Goal: Task Accomplishment & Management: Manage account settings

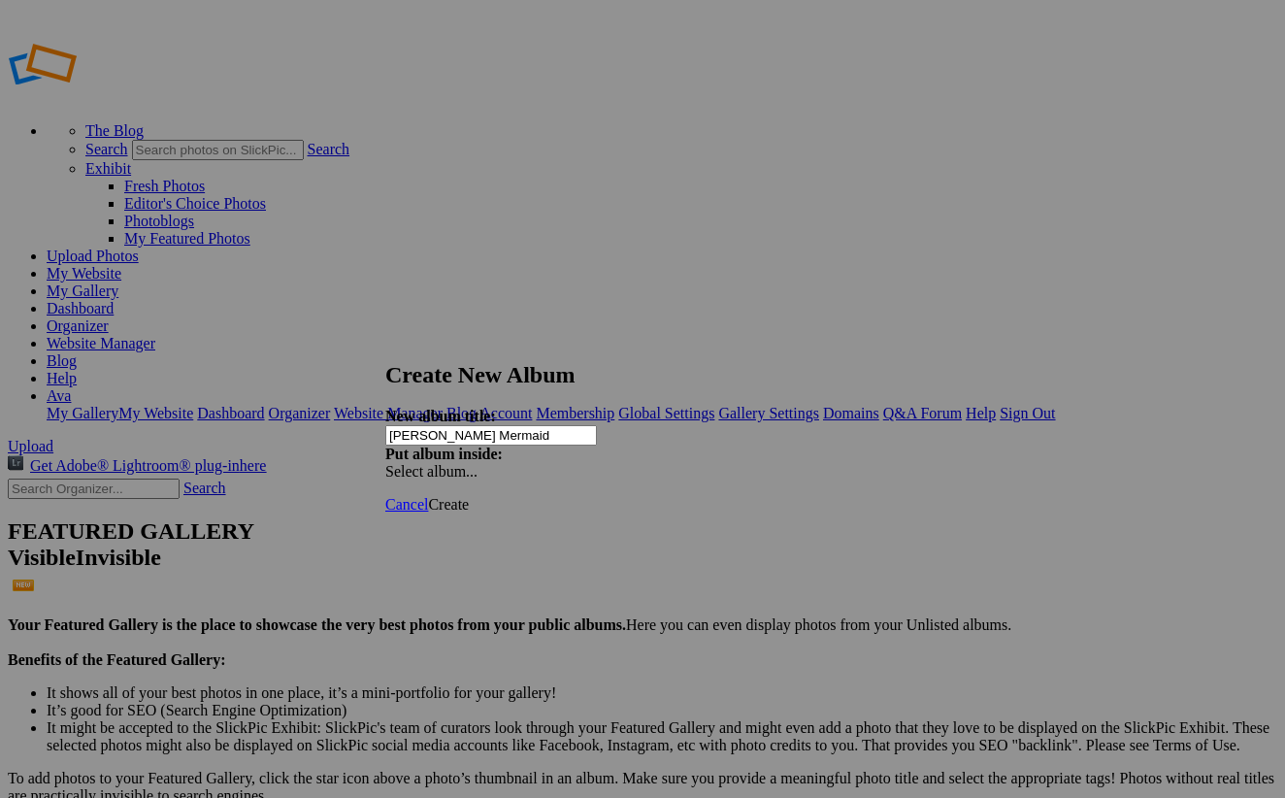
type input "[PERSON_NAME] Mermaid"
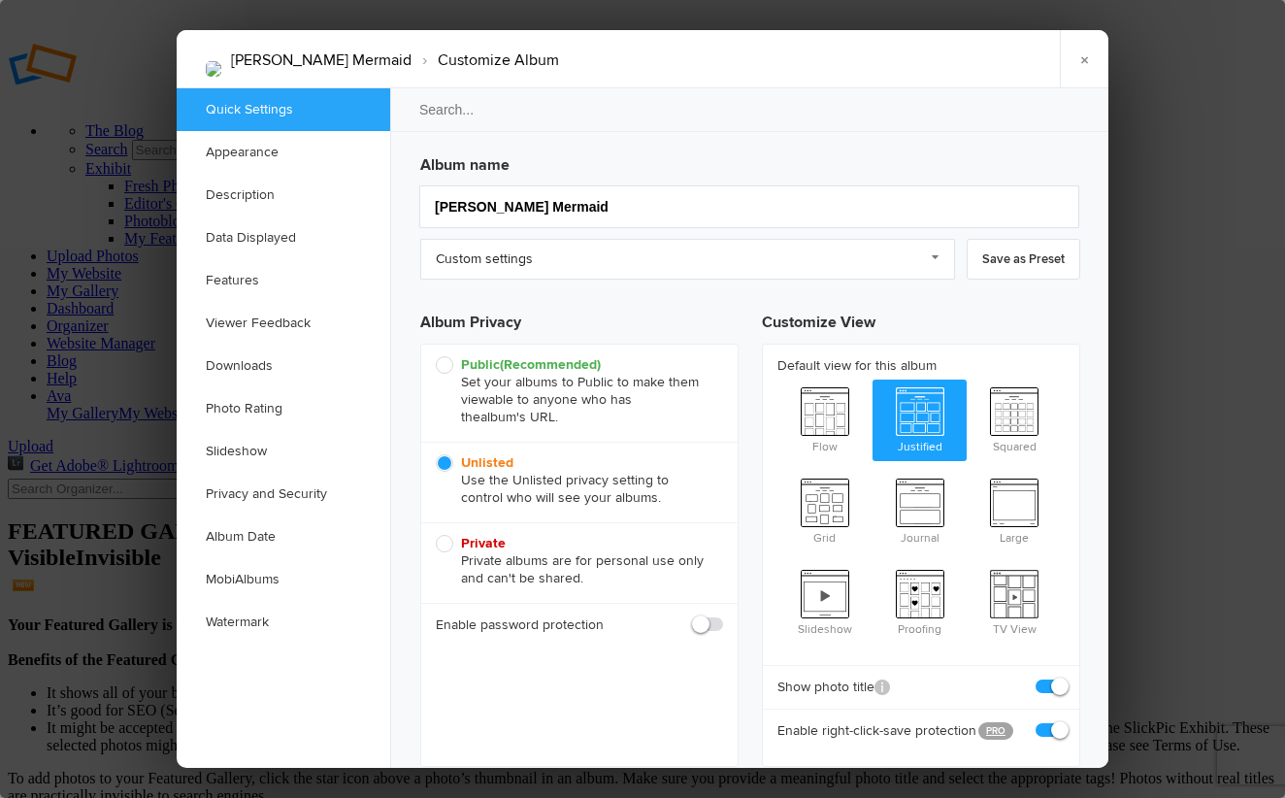
click at [454, 154] on h3 "Album name" at bounding box center [750, 161] width 660 height 31
click at [484, 265] on link "Custom settings" at bounding box center [687, 259] width 535 height 41
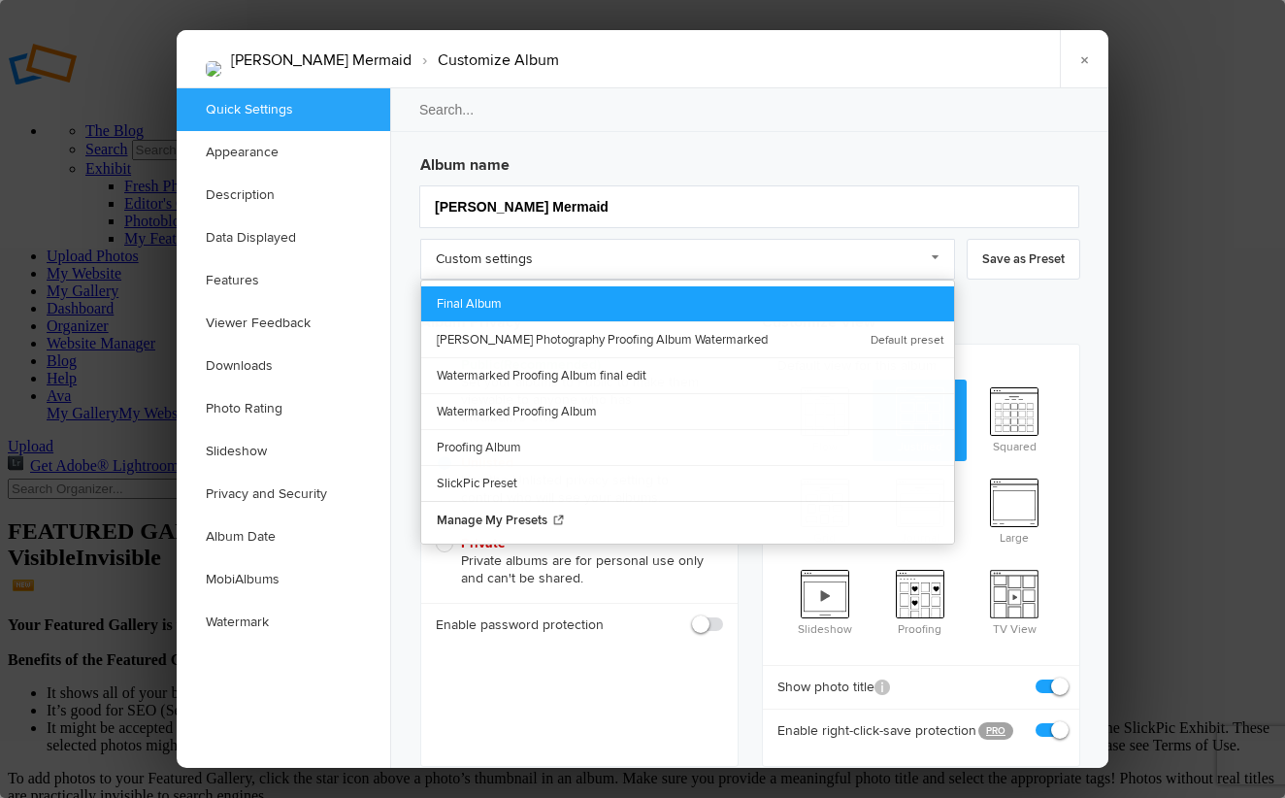
click at [511, 300] on link "Final Album" at bounding box center [687, 303] width 533 height 35
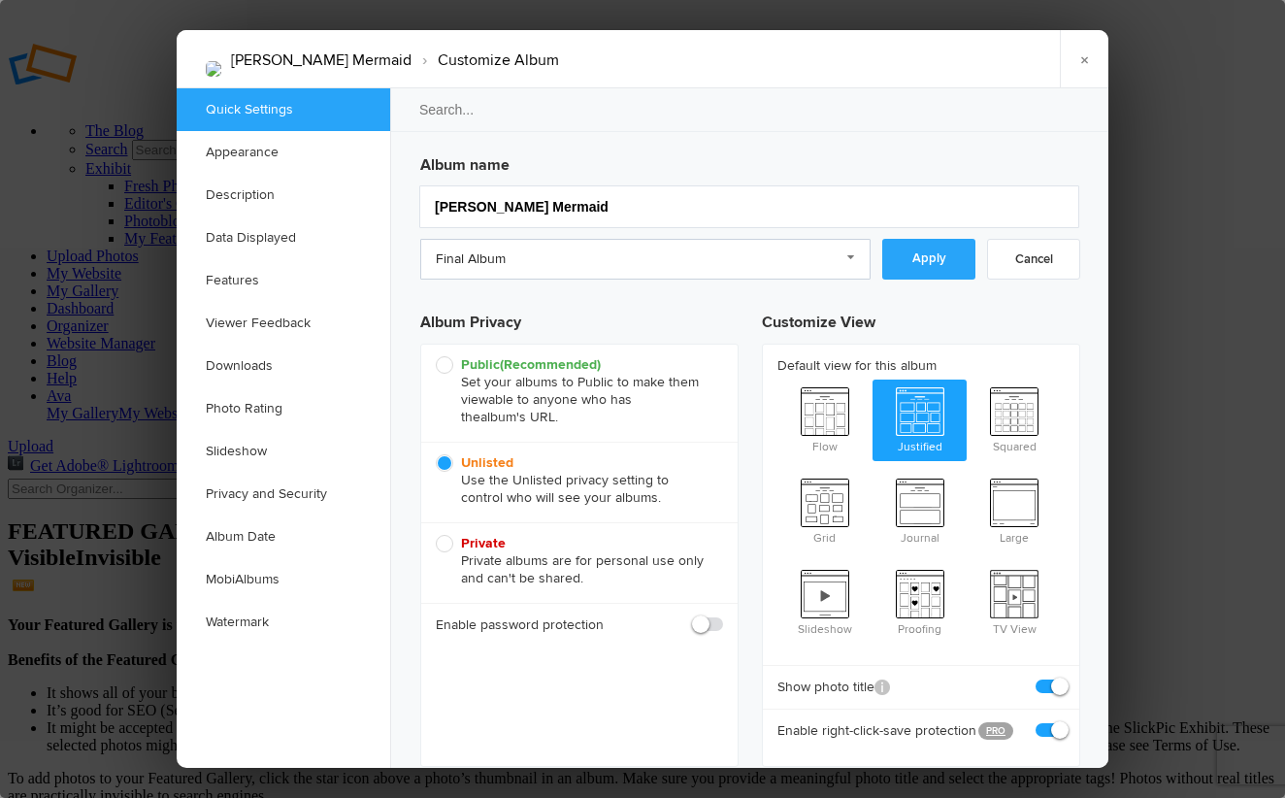
drag, startPoint x: 941, startPoint y: 259, endPoint x: 940, endPoint y: 244, distance: 15.6
click at [941, 258] on link "Apply" at bounding box center [928, 259] width 93 height 41
checkbox input "false"
checkbox input "true"
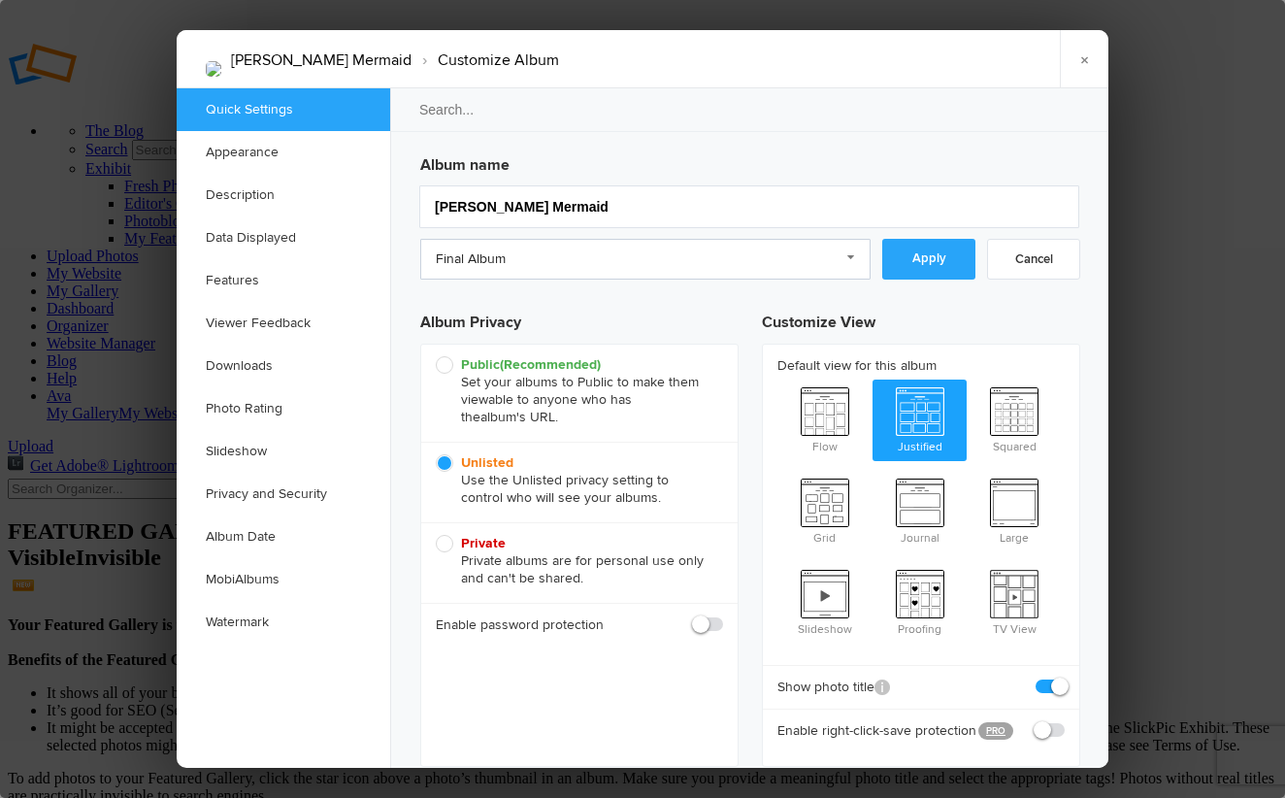
checkbox input "true"
checkbox input "false"
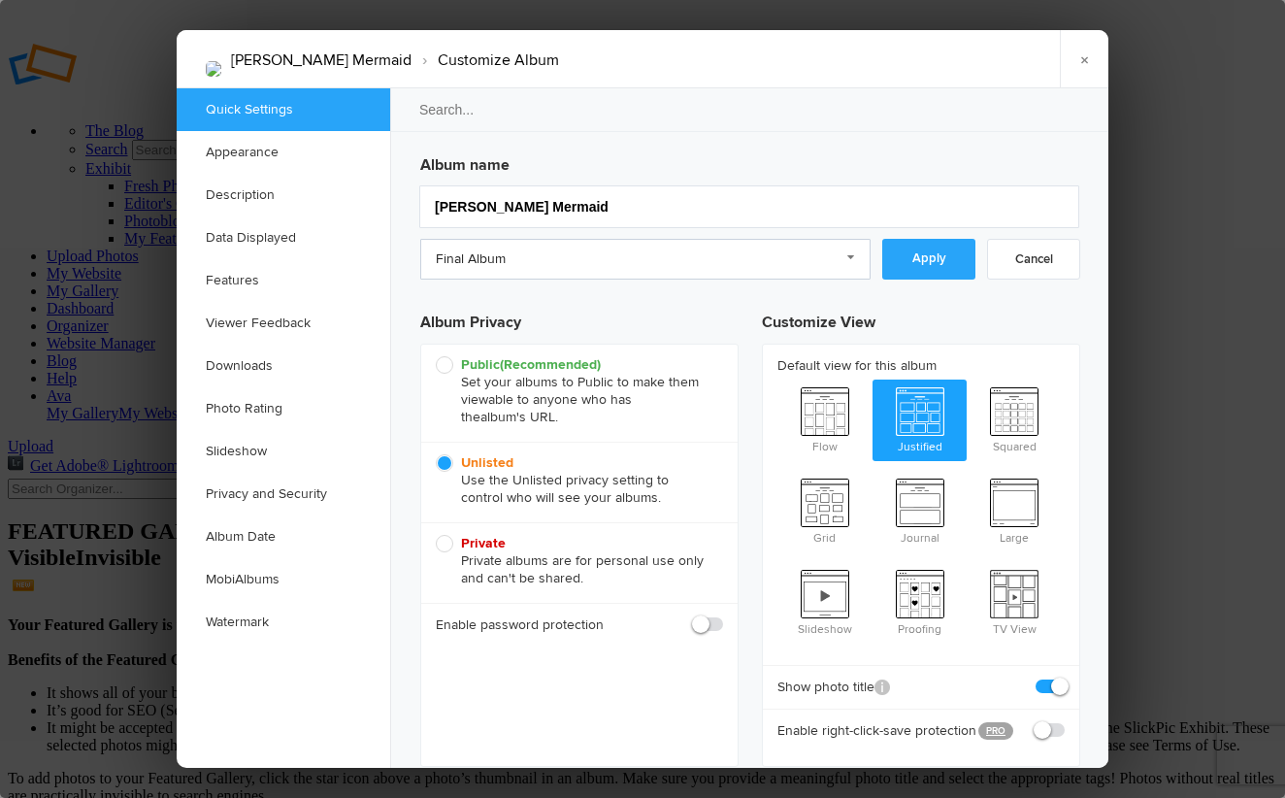
checkbox input "true"
checkbox input "false"
click at [1178, 290] on div at bounding box center [642, 399] width 1285 height 798
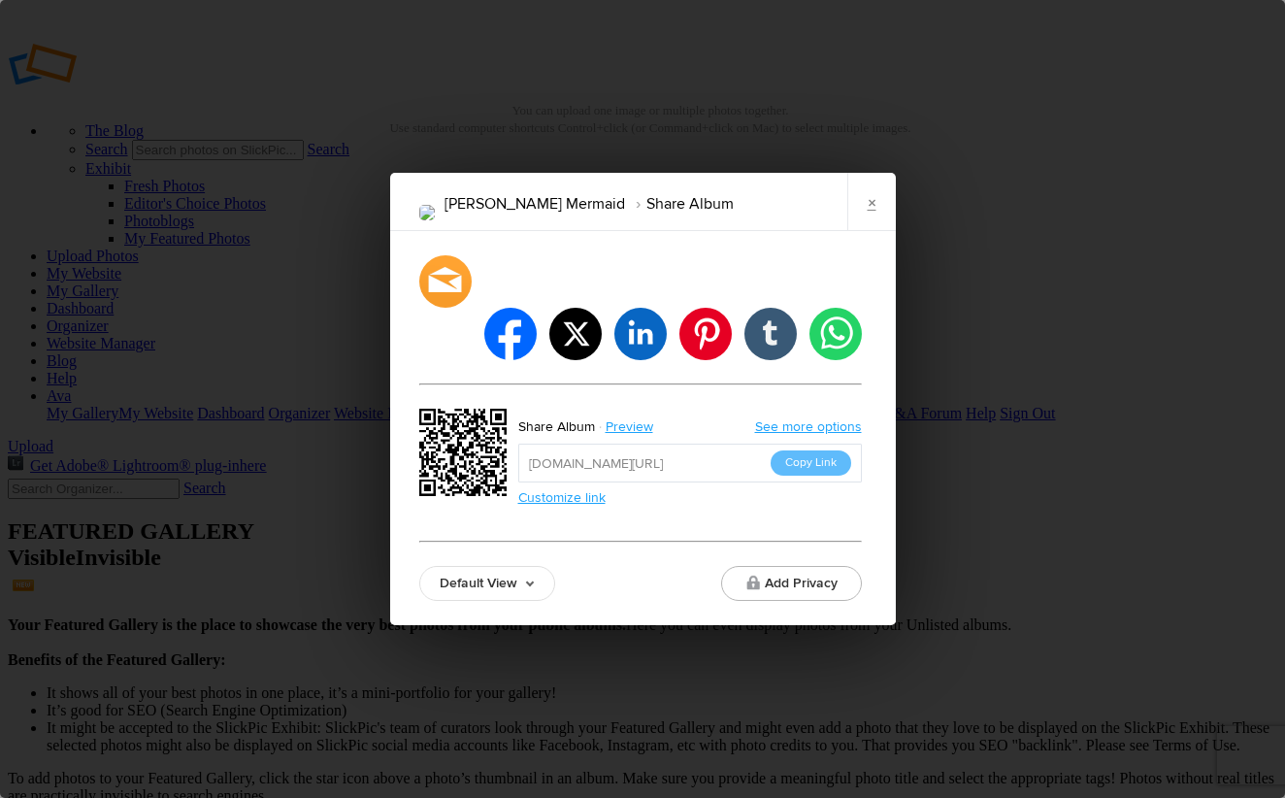
click at [789, 452] on input "https://slickpic.us/18185554MLEz" at bounding box center [690, 463] width 344 height 39
click at [797, 450] on button "Copy Link" at bounding box center [811, 462] width 81 height 25
